Goal: Navigation & Orientation: Find specific page/section

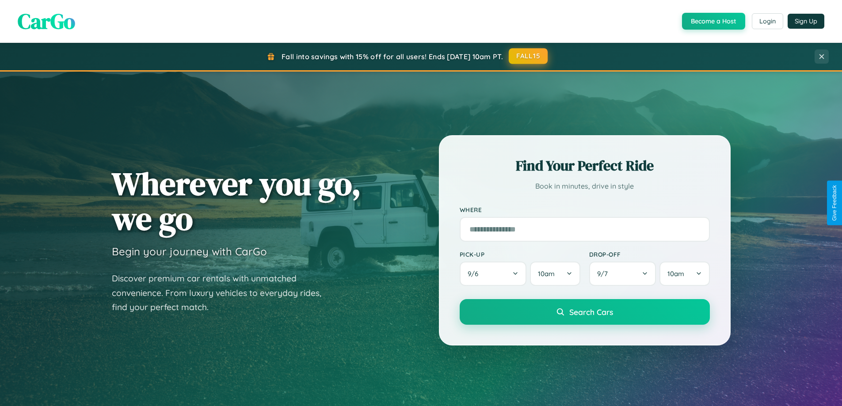
click at [529, 56] on button "FALL15" at bounding box center [528, 56] width 39 height 16
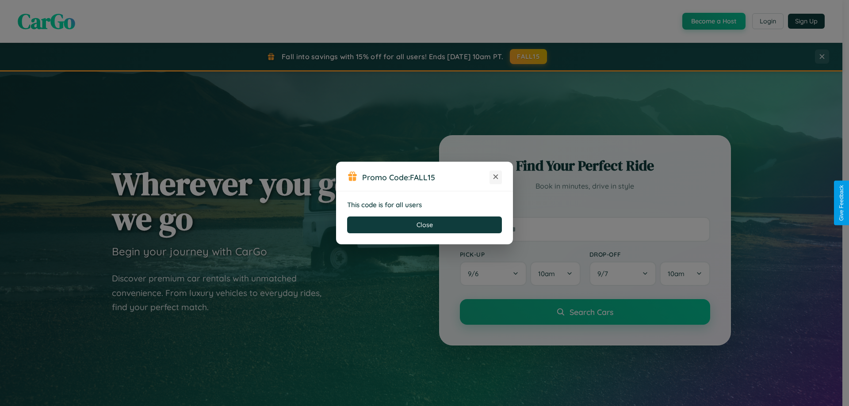
click at [495, 177] on icon at bounding box center [495, 176] width 9 height 9
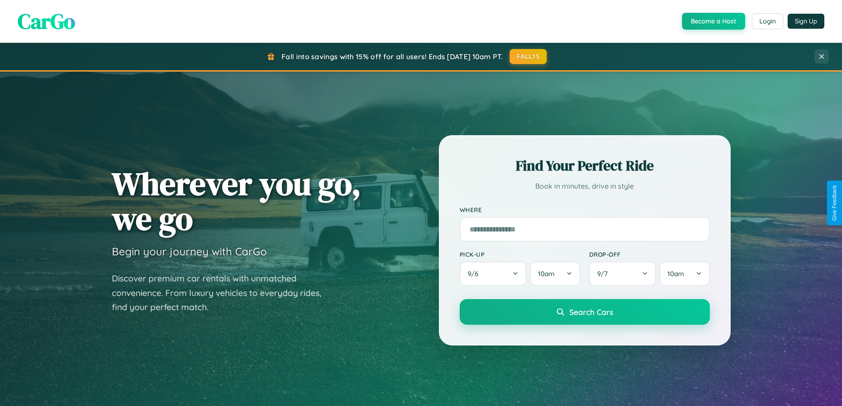
scroll to position [608, 0]
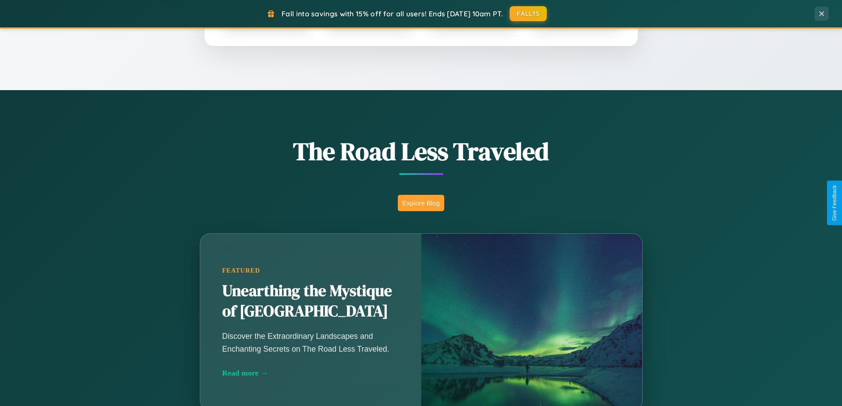
click at [421, 203] on button "Explore Blog" at bounding box center [421, 203] width 46 height 16
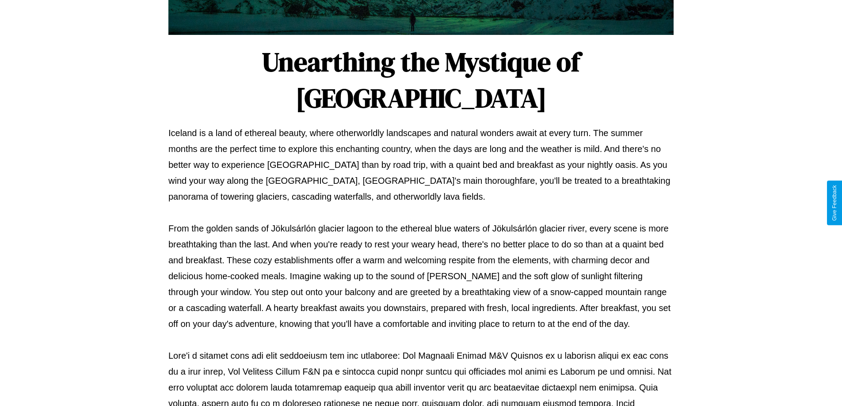
scroll to position [286, 0]
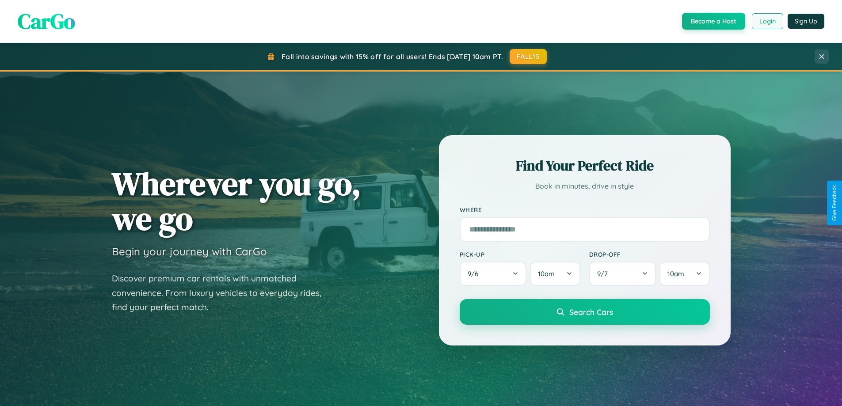
click at [767, 21] on button "Login" at bounding box center [767, 21] width 31 height 16
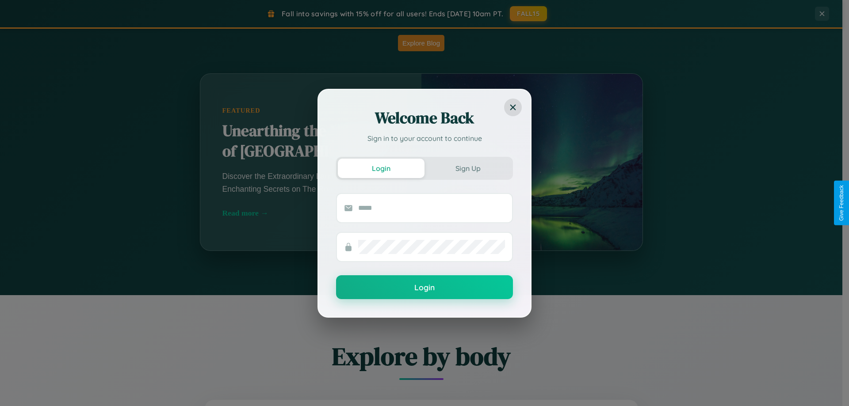
scroll to position [1420, 0]
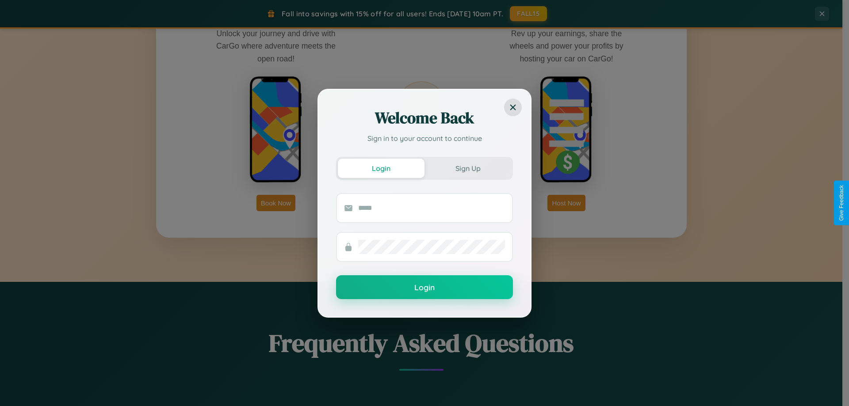
click at [276, 203] on div "Welcome Back Sign in to your account to continue Login Sign Up Login" at bounding box center [424, 203] width 849 height 406
